Goal: Task Accomplishment & Management: Manage account settings

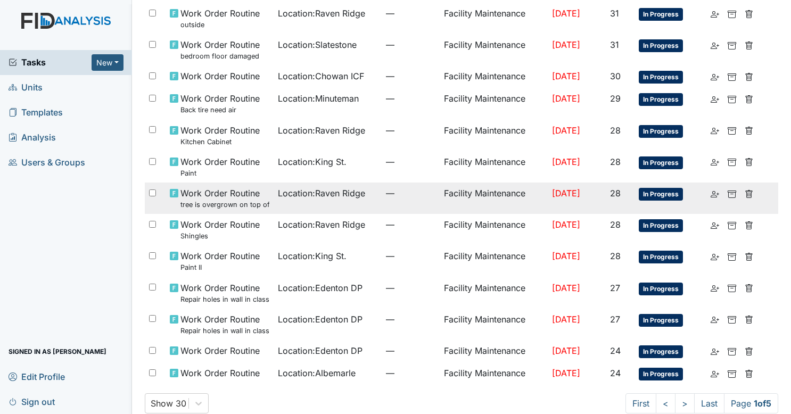
scroll to position [627, 0]
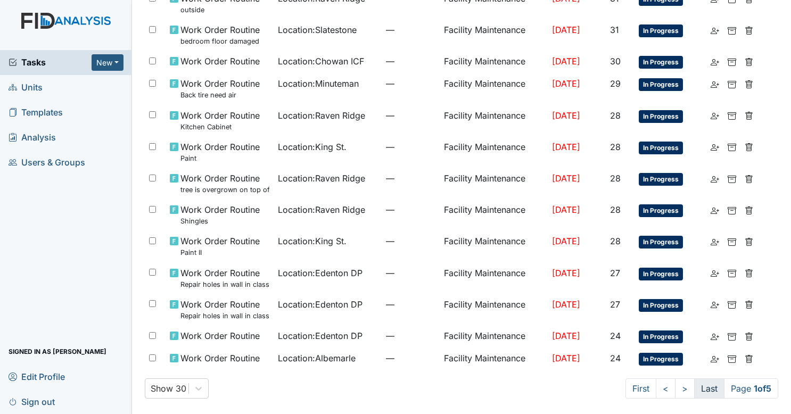
click at [696, 388] on link "Last" at bounding box center [709, 388] width 30 height 20
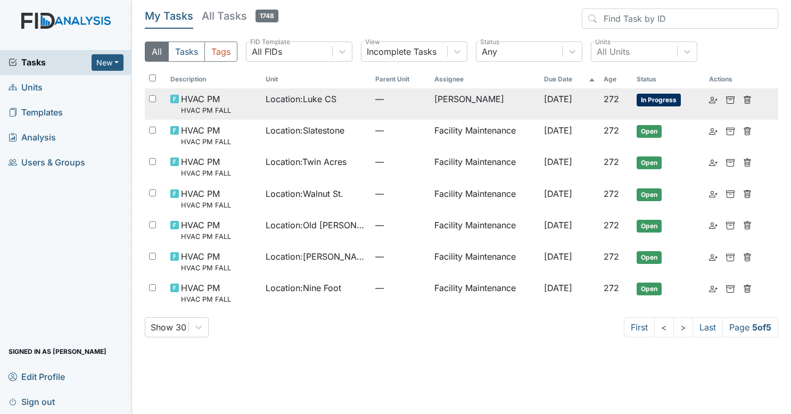
click at [392, 102] on span "—" at bounding box center [400, 99] width 50 height 13
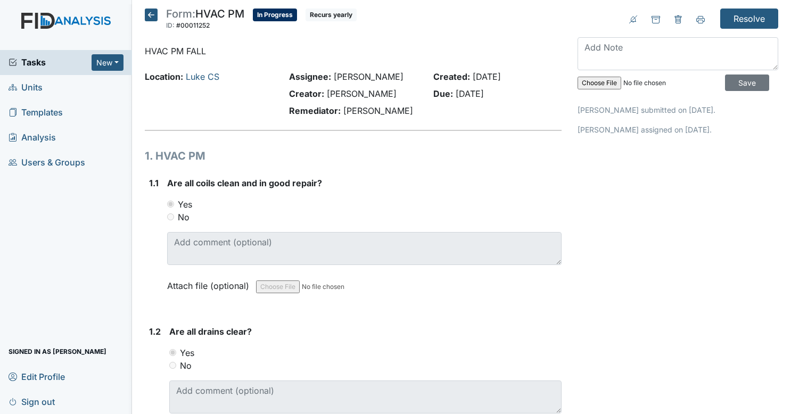
click at [731, 28] on input "Resolve" at bounding box center [749, 19] width 58 height 20
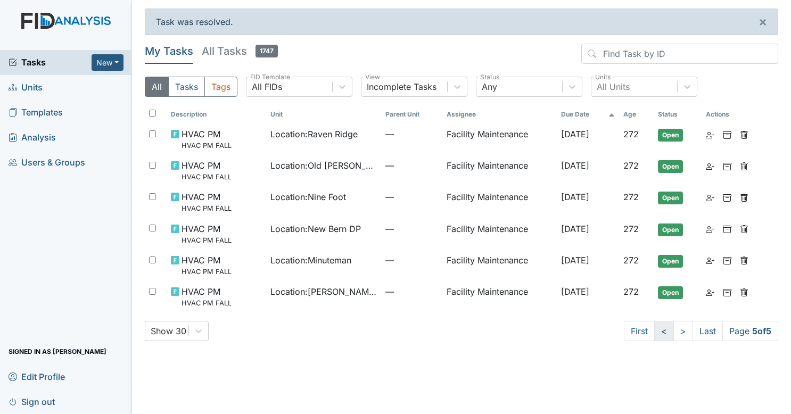
click at [659, 330] on link "<" at bounding box center [664, 331] width 20 height 20
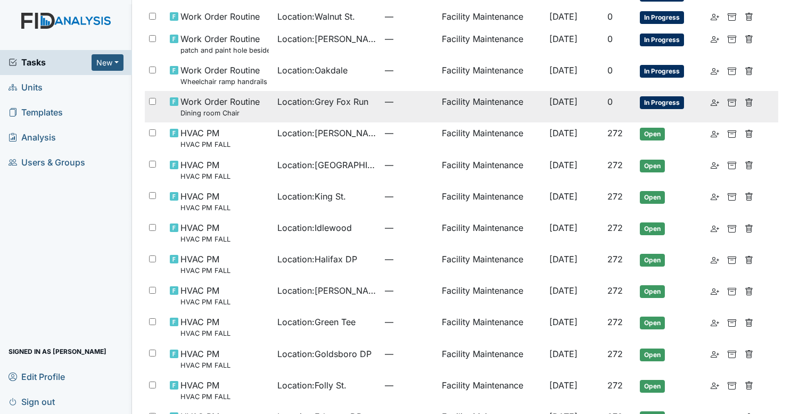
scroll to position [280, 0]
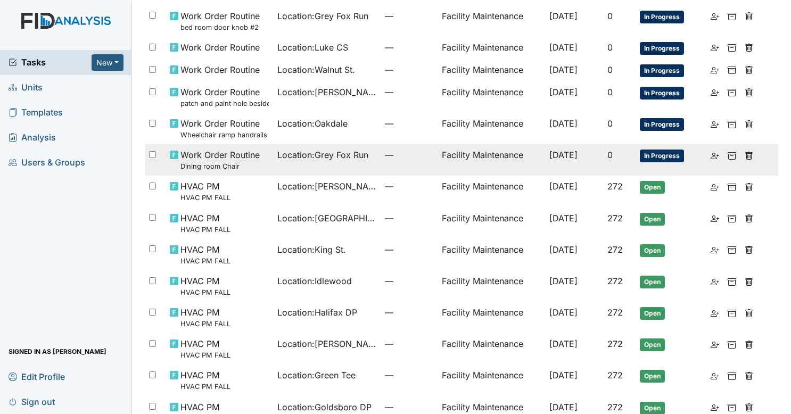
click at [346, 146] on td "Location : Grey Fox Run" at bounding box center [326, 159] width 107 height 31
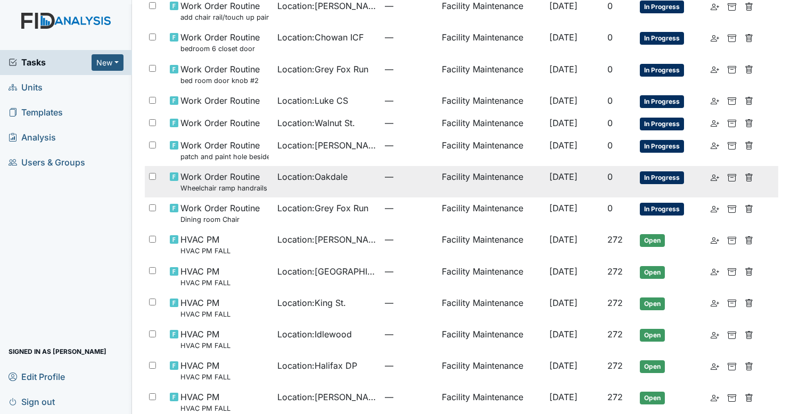
click at [293, 182] on td "Location : Oakdale" at bounding box center [326, 181] width 107 height 31
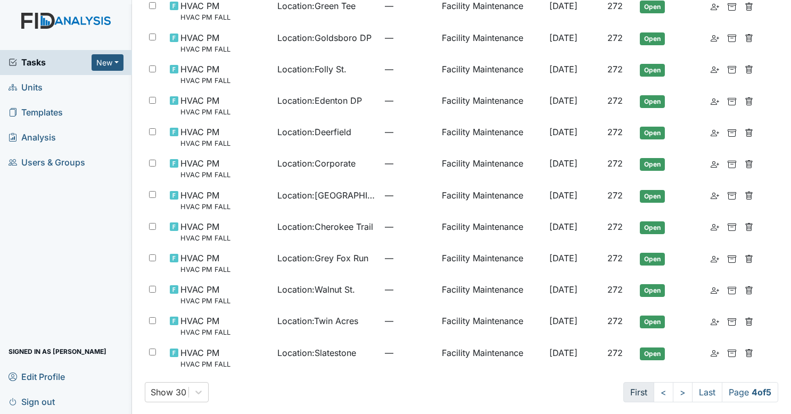
scroll to position [652, 0]
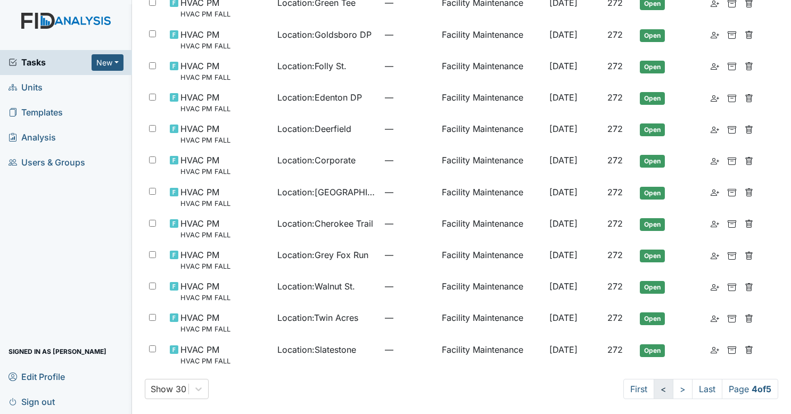
click at [653, 384] on link "<" at bounding box center [663, 389] width 20 height 20
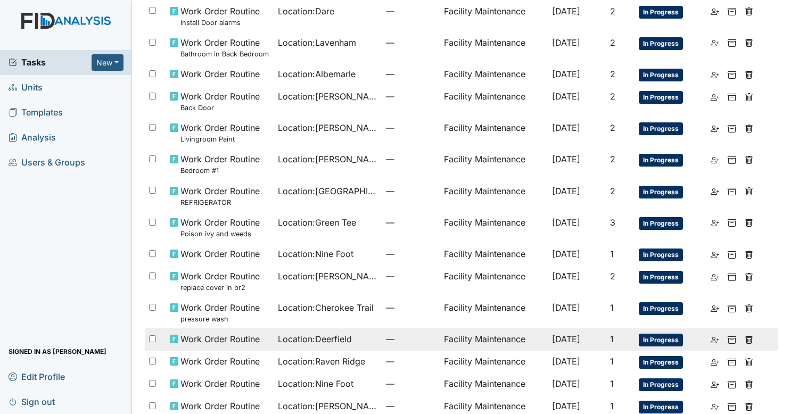
scroll to position [643, 0]
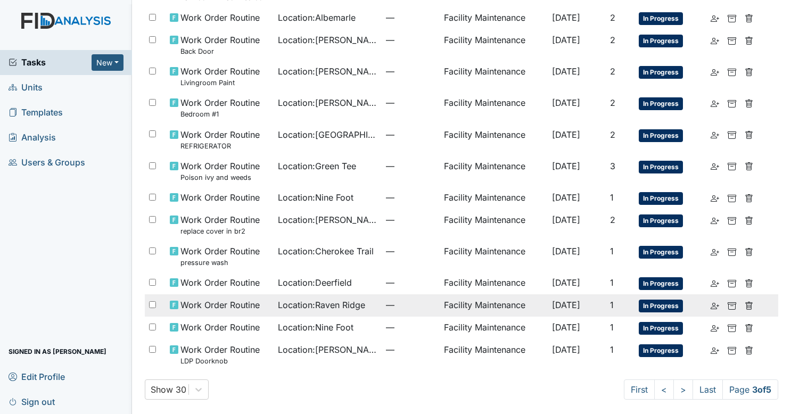
click at [413, 298] on span "—" at bounding box center [410, 304] width 49 height 13
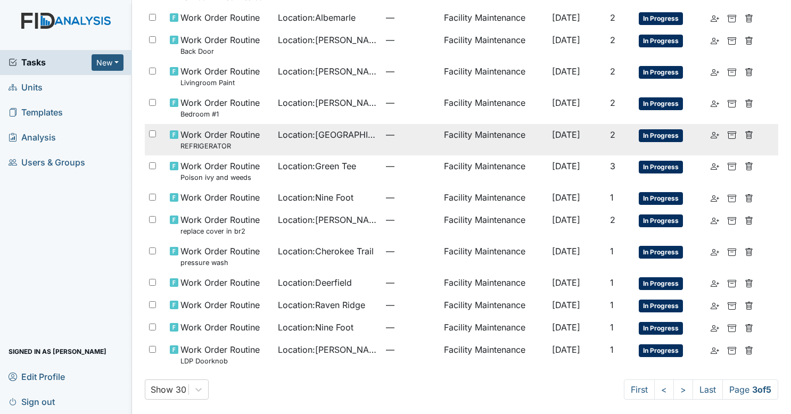
click at [344, 149] on td "Location : Beaufort Heights" at bounding box center [327, 139] width 108 height 31
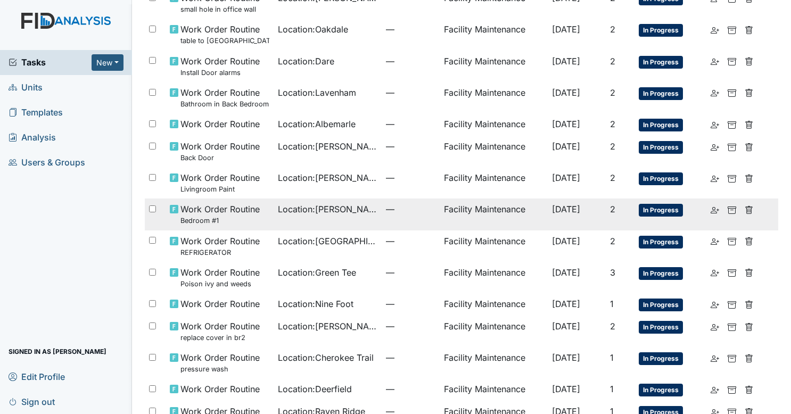
scroll to position [483, 0]
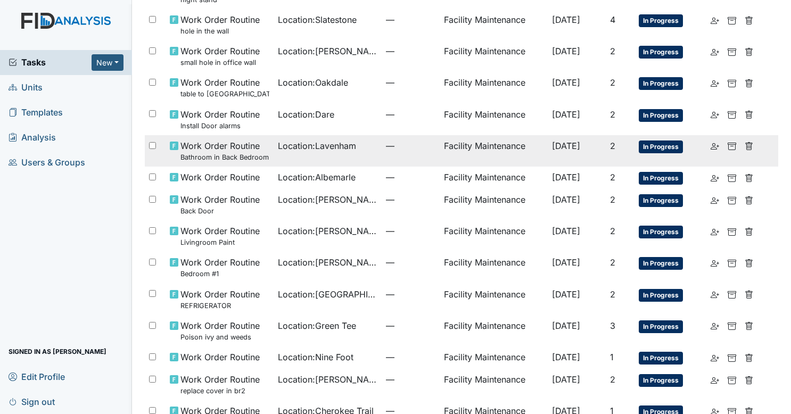
click at [331, 145] on span "Location : Lavenham" at bounding box center [317, 145] width 78 height 13
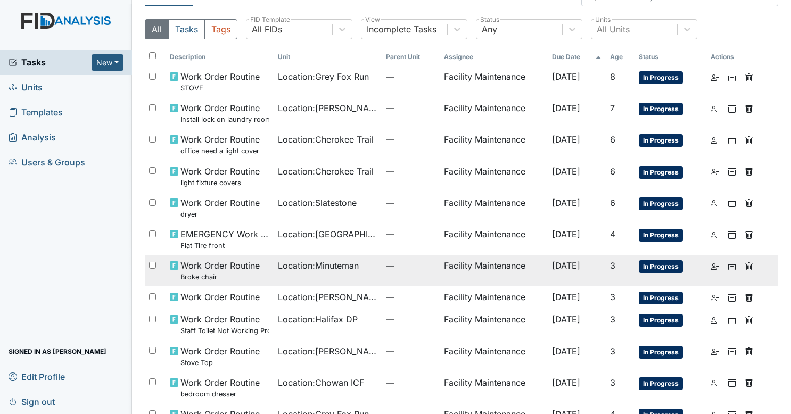
scroll to position [4, 0]
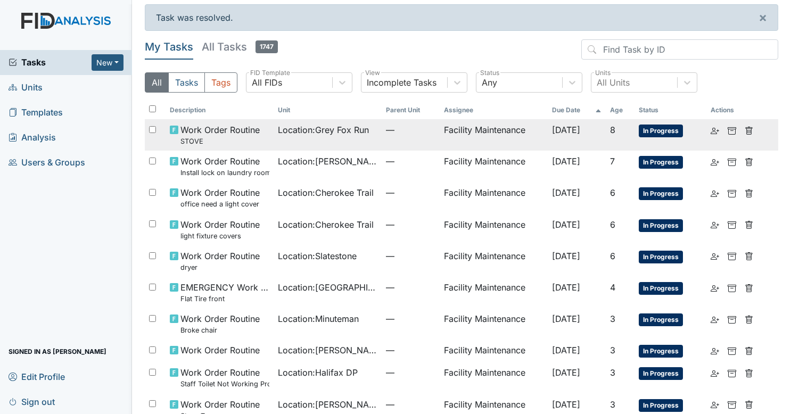
click at [448, 138] on td "Facility Maintenance" at bounding box center [493, 134] width 108 height 31
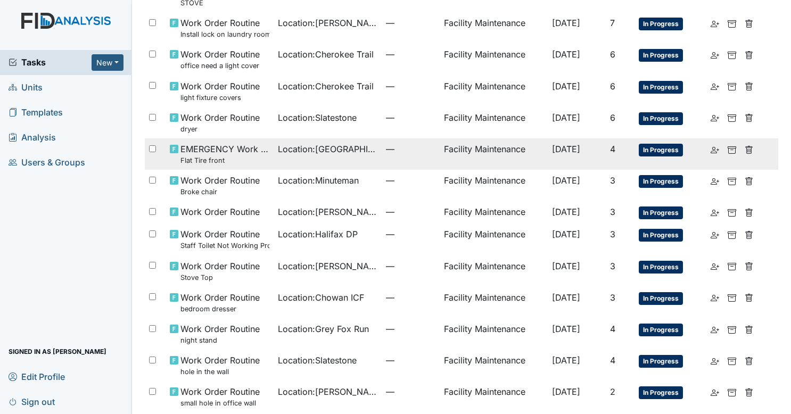
scroll to position [164, 0]
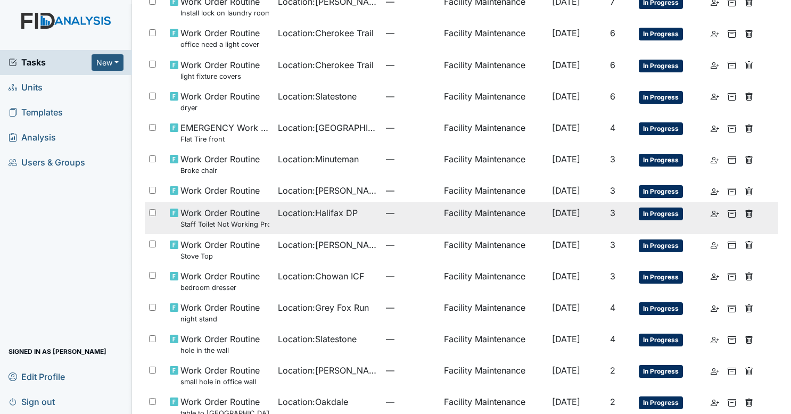
click at [349, 228] on td "Location : Halifax DP" at bounding box center [327, 217] width 108 height 31
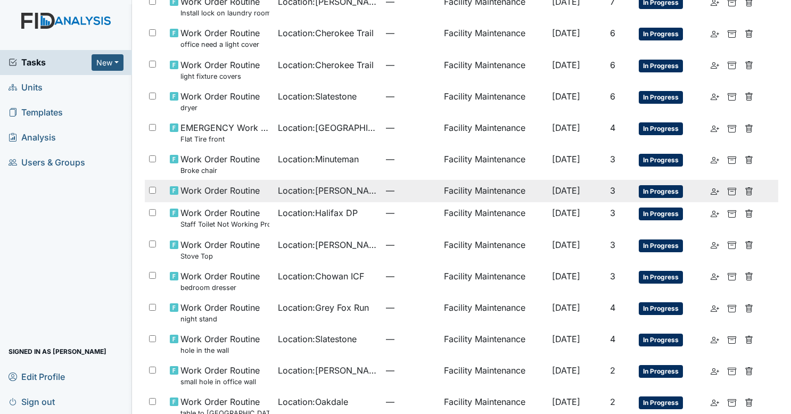
click at [349, 191] on span "Location : Luke St. ICF" at bounding box center [327, 190] width 99 height 13
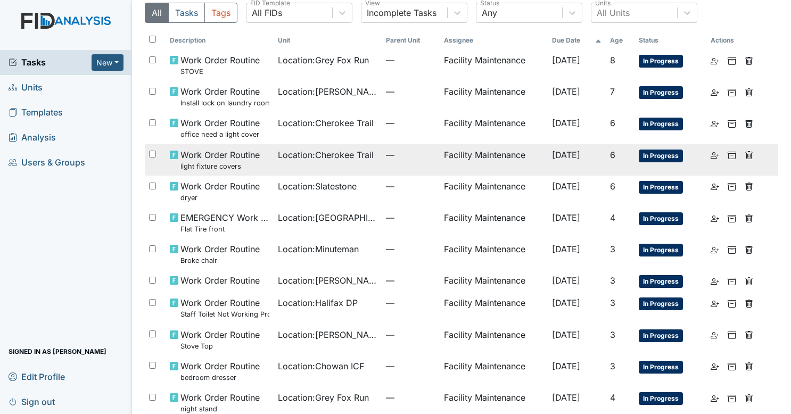
scroll to position [57, 0]
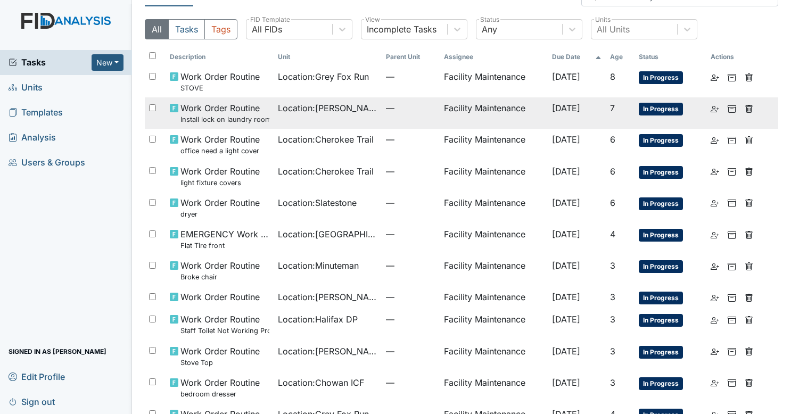
click at [351, 119] on td "Location : Luke St. ICF" at bounding box center [327, 112] width 108 height 31
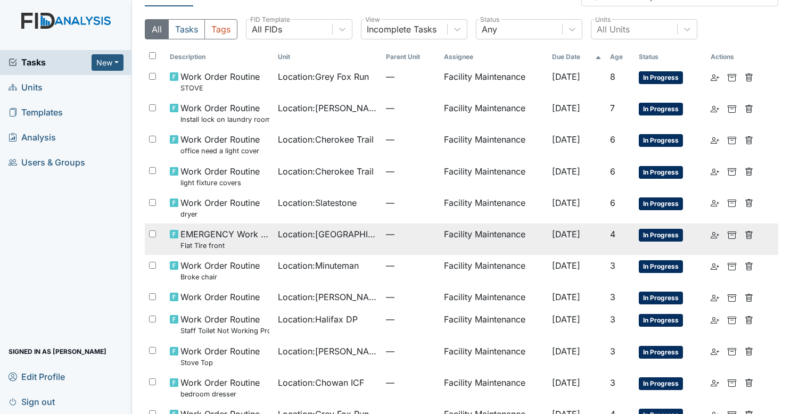
click at [355, 233] on div "Location : Lakeview" at bounding box center [327, 234] width 99 height 13
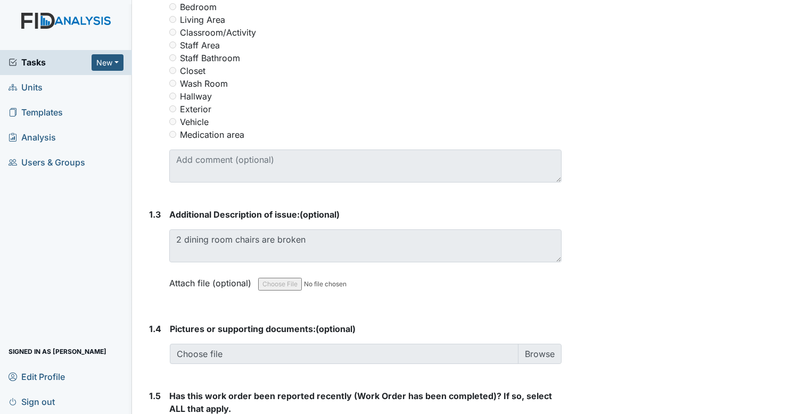
scroll to position [426, 0]
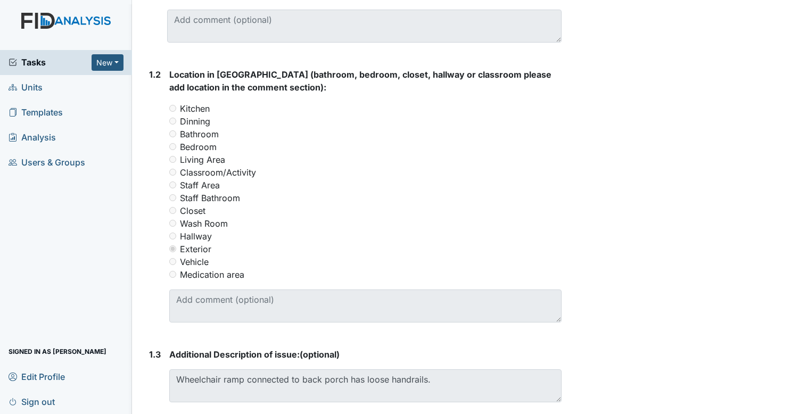
scroll to position [479, 0]
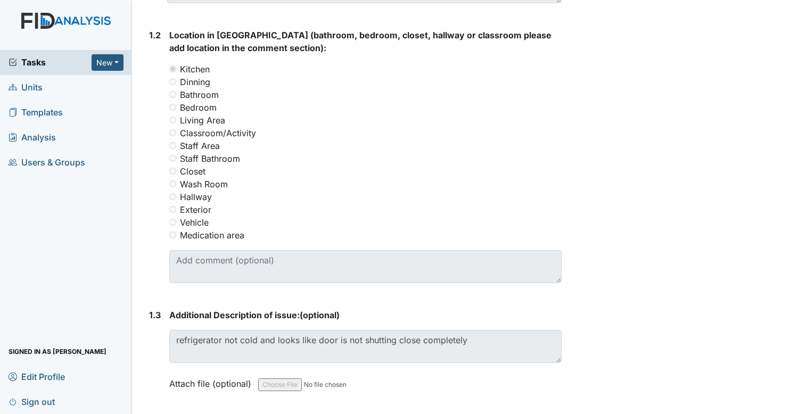
scroll to position [479, 0]
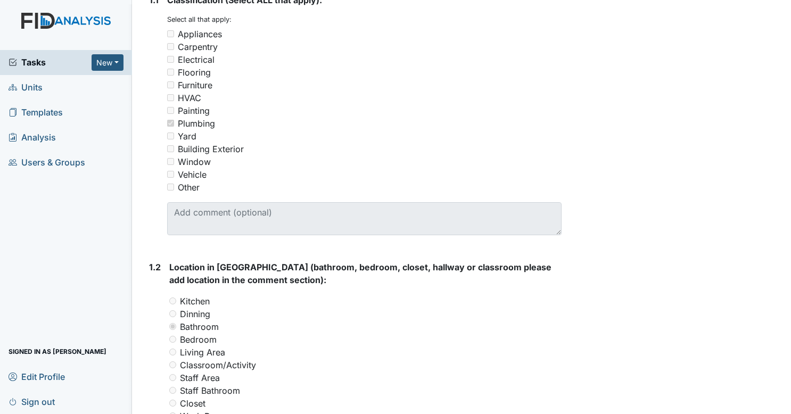
scroll to position [479, 0]
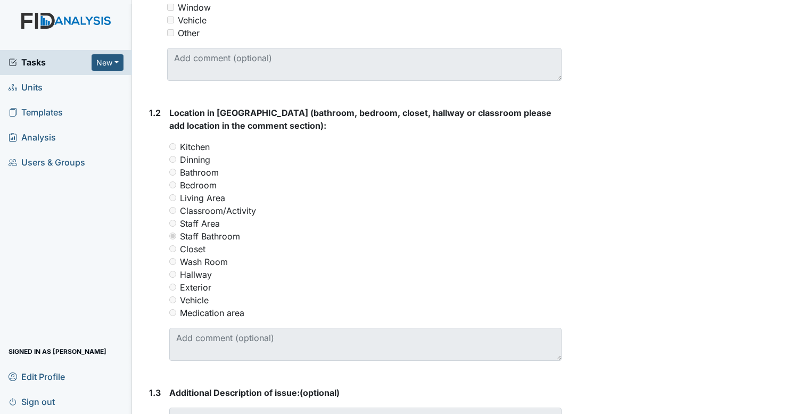
scroll to position [372, 0]
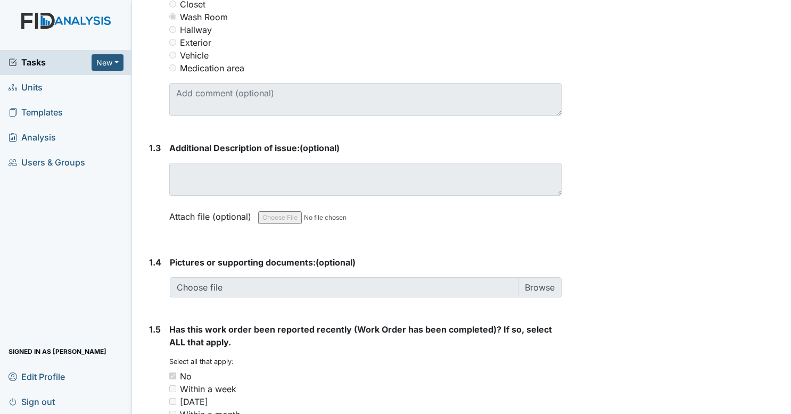
scroll to position [477, 0]
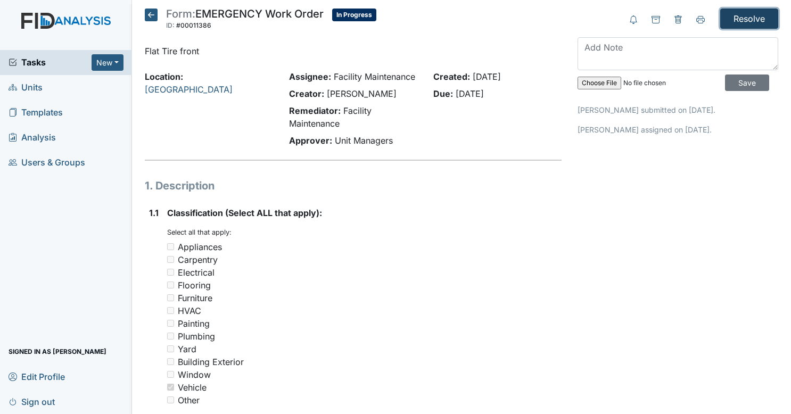
click at [751, 15] on input "Resolve" at bounding box center [749, 19] width 58 height 20
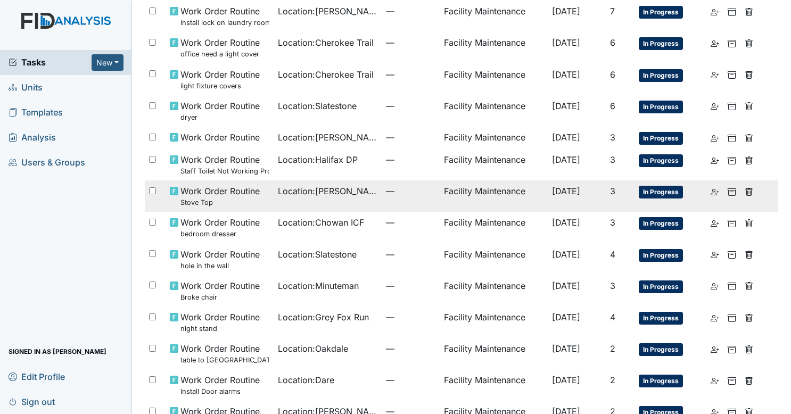
scroll to position [101, 0]
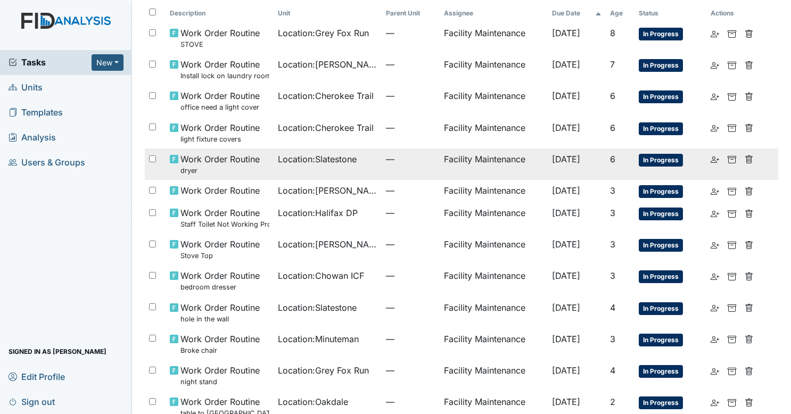
click at [330, 170] on td "Location : Slatestone" at bounding box center [327, 163] width 108 height 31
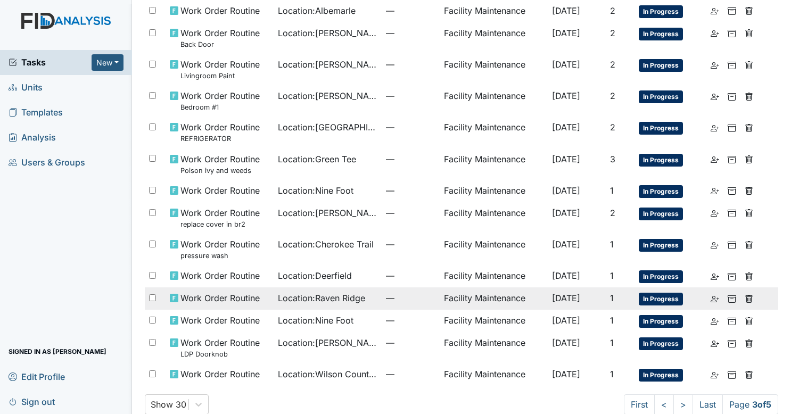
scroll to position [633, 0]
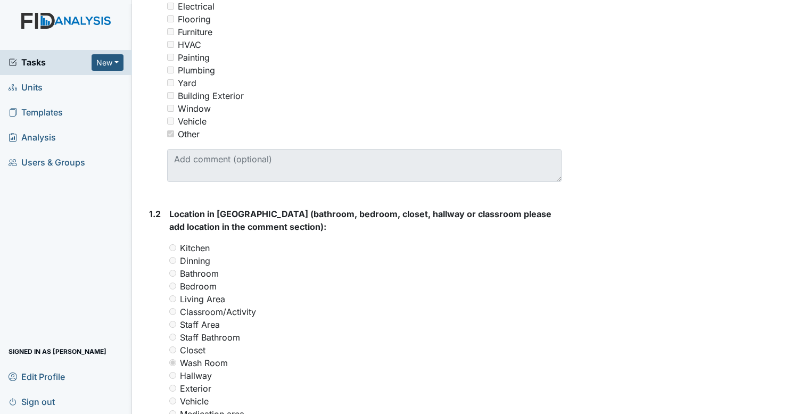
scroll to position [479, 0]
